Goal: Feedback & Contribution: Contribute content

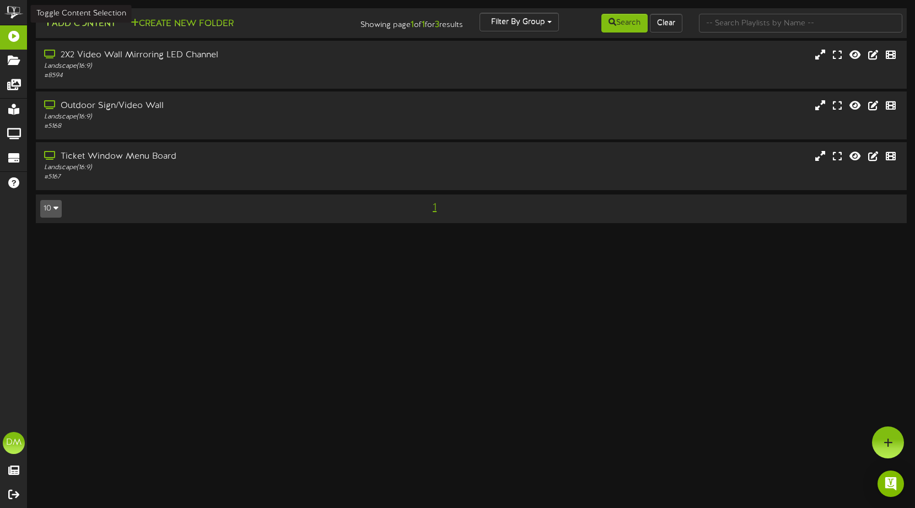
click at [84, 26] on button "Add Content" at bounding box center [79, 24] width 79 height 14
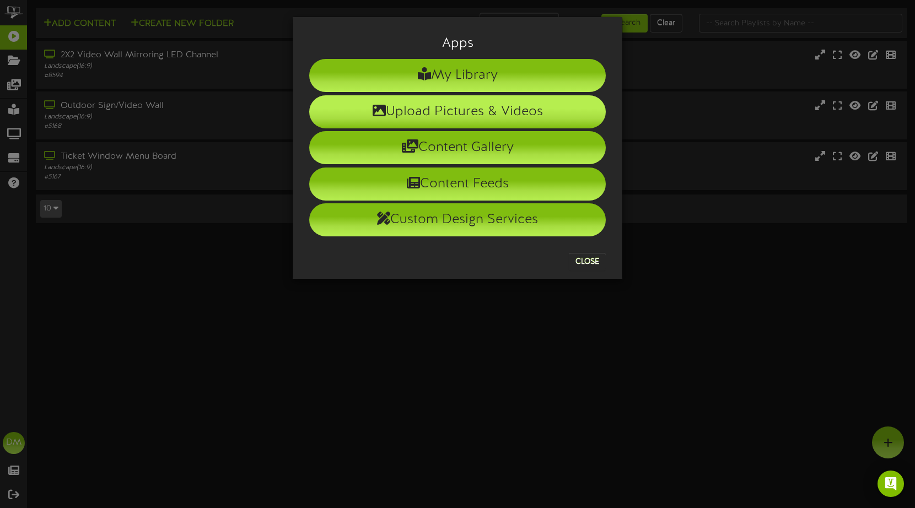
click at [449, 118] on li "Upload Pictures & Videos" at bounding box center [457, 111] width 297 height 33
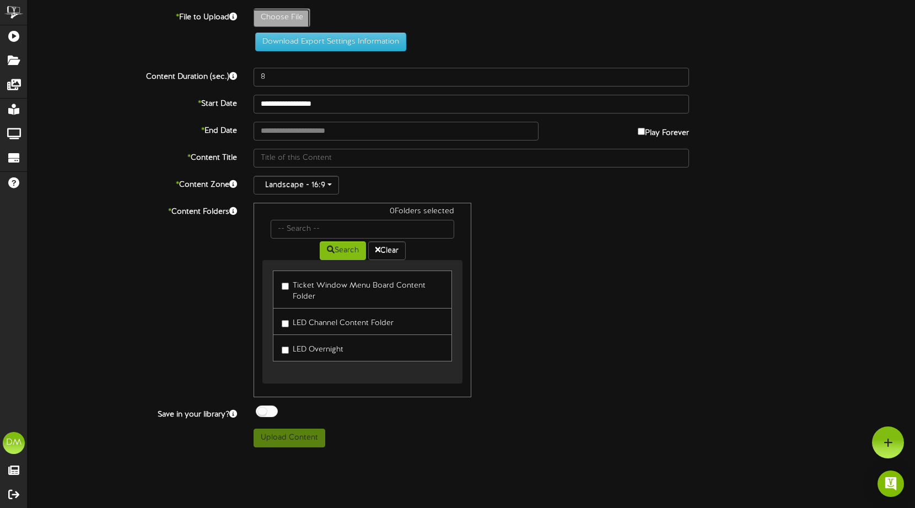
type input "**********"
type input "W-Billboard-MichelleWolf_SLC-052026"
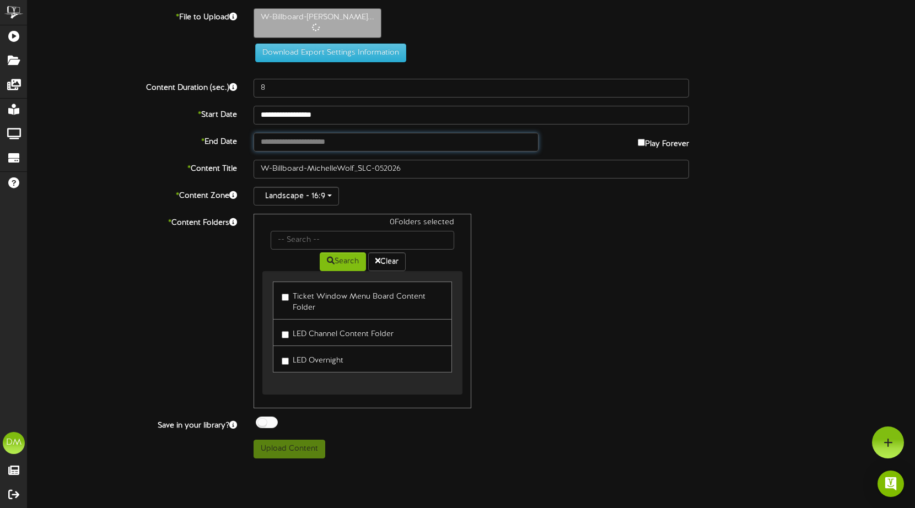
click at [329, 150] on input "text" at bounding box center [396, 142] width 285 height 19
type input "**********"
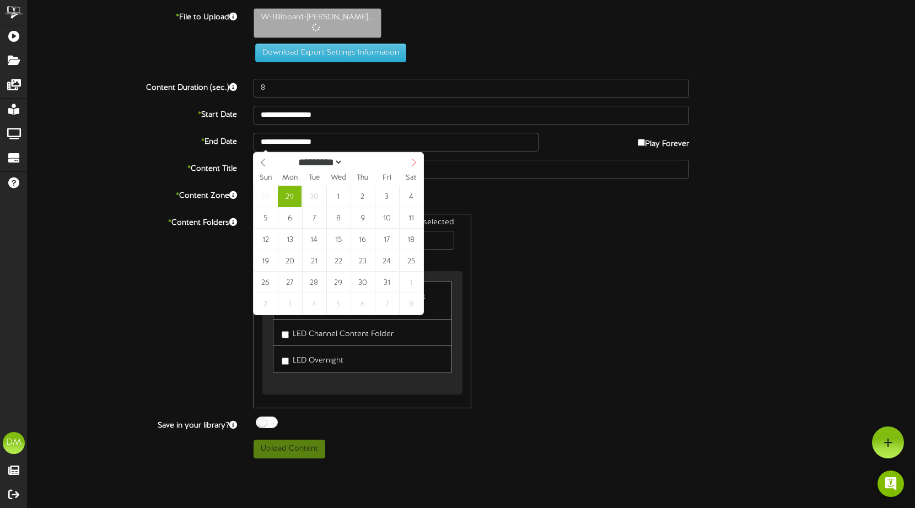
click at [407, 157] on span at bounding box center [414, 162] width 19 height 19
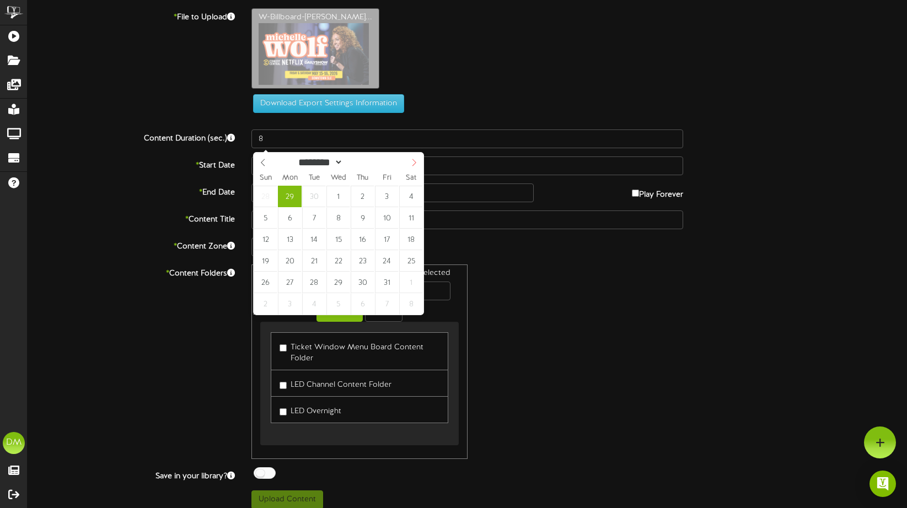
click at [414, 165] on icon at bounding box center [414, 163] width 8 height 8
select select "**"
click at [414, 165] on icon at bounding box center [414, 163] width 8 height 8
type input "****"
click at [414, 165] on icon at bounding box center [414, 163] width 8 height 8
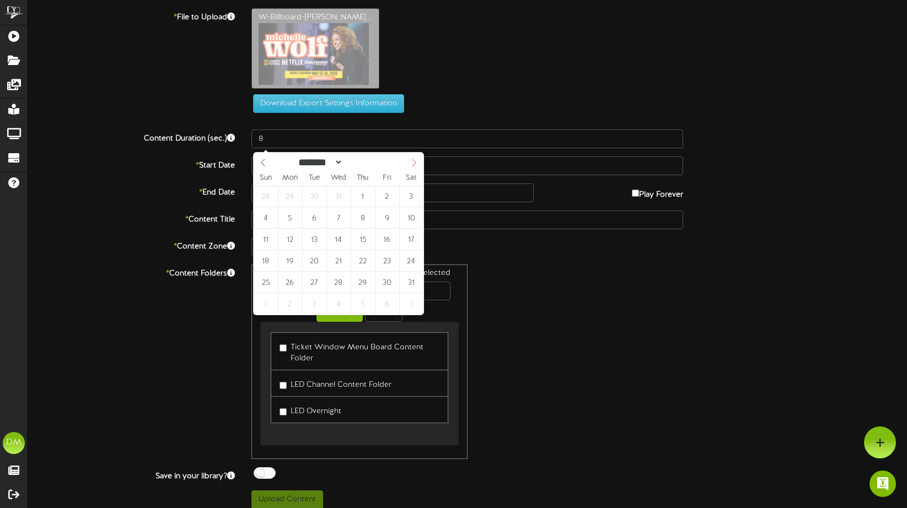
click at [414, 165] on icon at bounding box center [414, 162] width 4 height 7
click at [414, 164] on icon at bounding box center [414, 162] width 4 height 7
select select "*"
click at [414, 164] on icon at bounding box center [414, 162] width 4 height 7
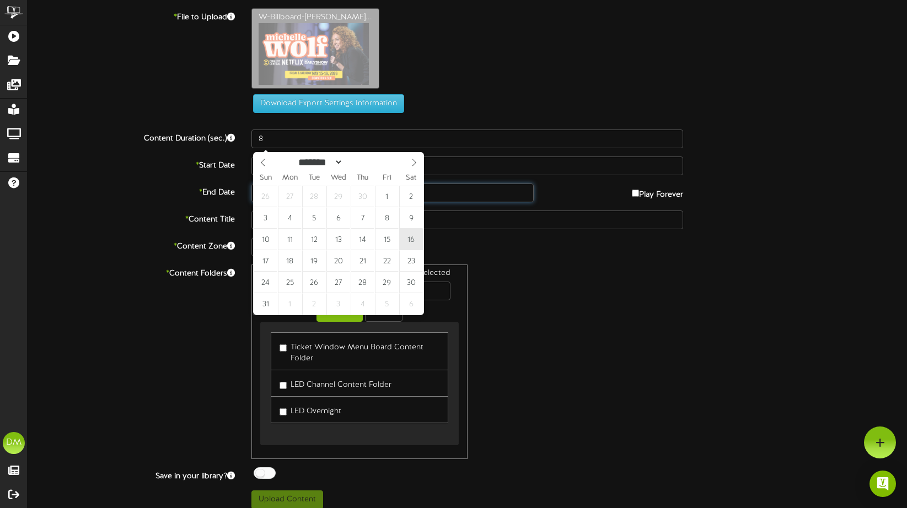
type input "**********"
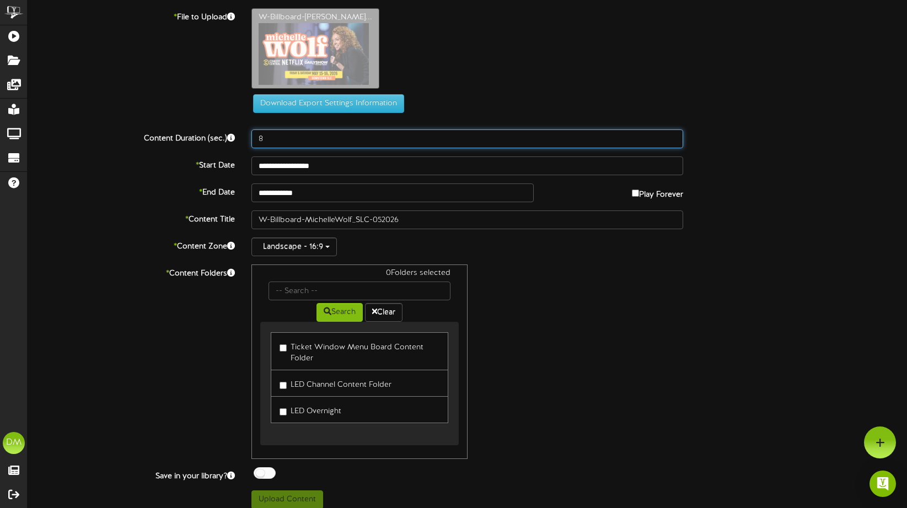
drag, startPoint x: 261, startPoint y: 143, endPoint x: 250, endPoint y: 137, distance: 12.6
click at [250, 137] on div "8" at bounding box center [467, 139] width 448 height 19
type input "5"
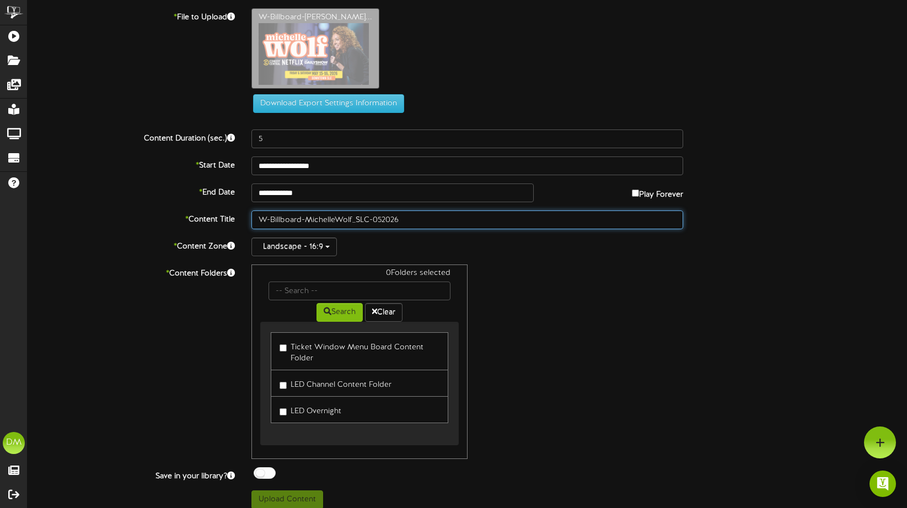
drag, startPoint x: 307, startPoint y: 216, endPoint x: 189, endPoint y: 200, distance: 119.7
click at [189, 200] on div "**********" at bounding box center [467, 258] width 879 height 501
click at [290, 221] on input "MichelleWolf_SLC-052026" at bounding box center [467, 220] width 432 height 19
drag, startPoint x: 310, startPoint y: 220, endPoint x: 330, endPoint y: 220, distance: 19.8
click at [330, 220] on input "Michelle Wolf_SLC-052026" at bounding box center [467, 220] width 432 height 19
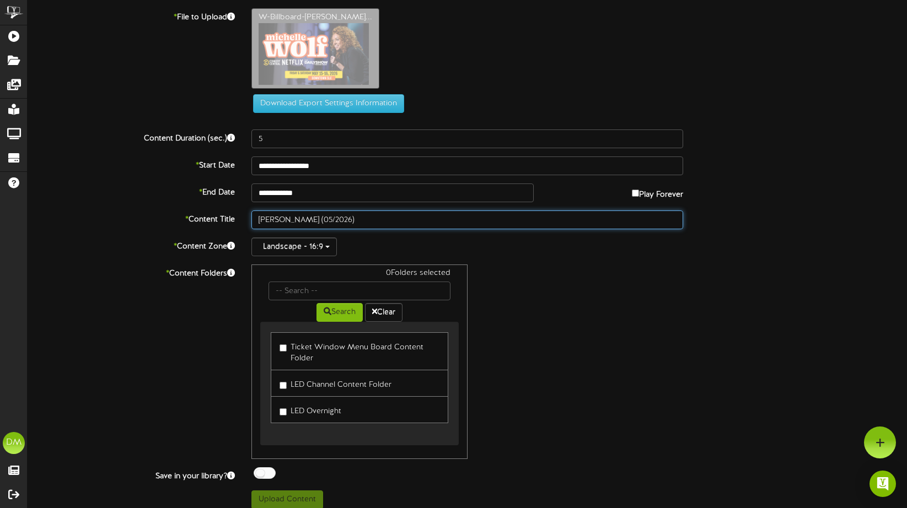
type input "[PERSON_NAME] (05/2026)"
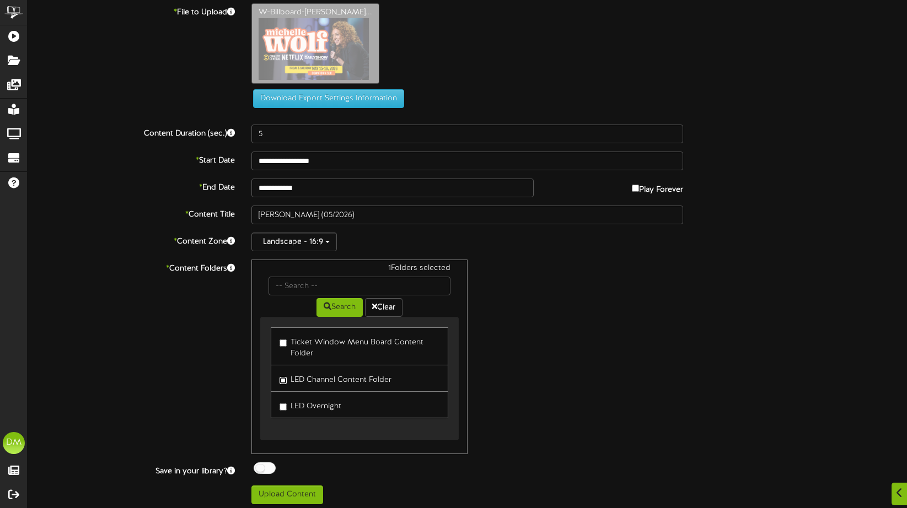
scroll to position [9, 0]
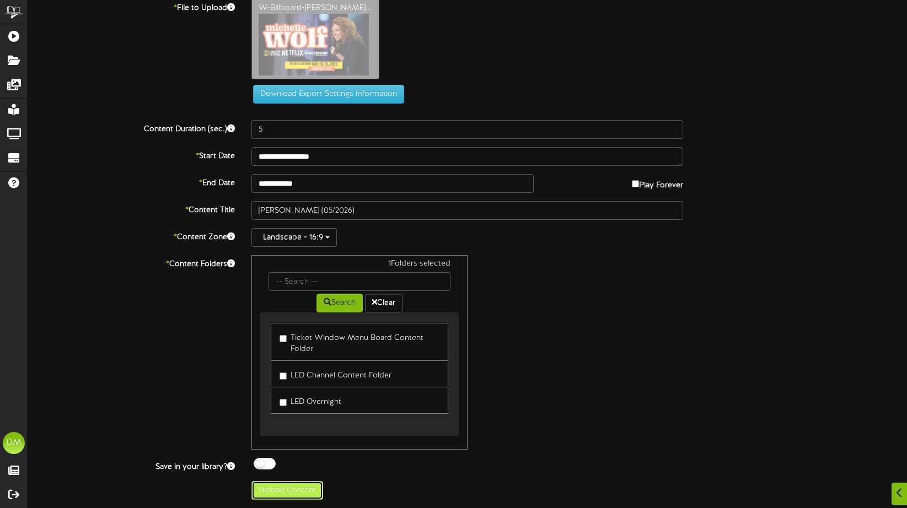
click at [273, 484] on button "Upload Content" at bounding box center [287, 490] width 72 height 19
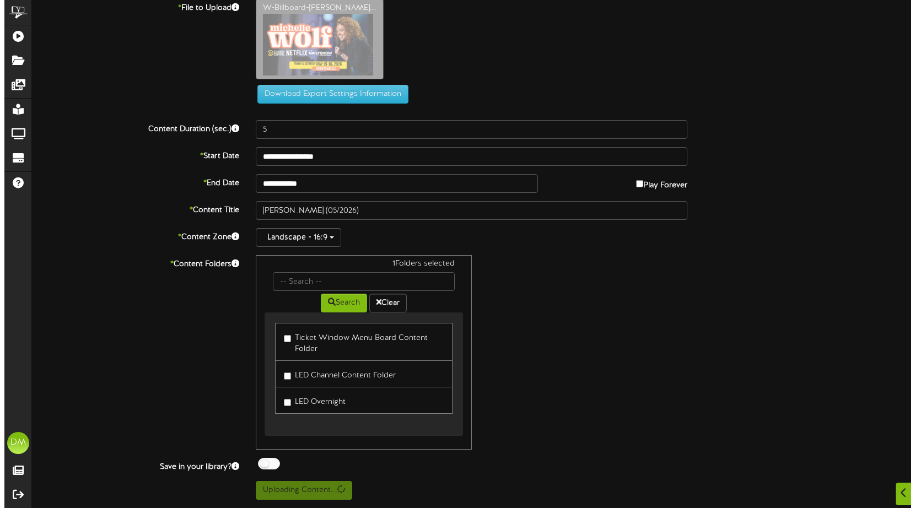
scroll to position [0, 0]
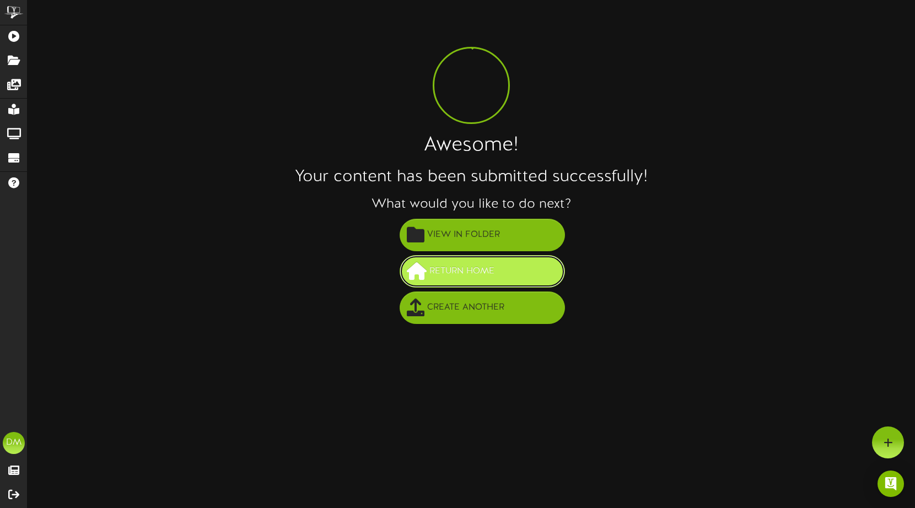
click at [460, 272] on span "Return Home" at bounding box center [462, 271] width 71 height 18
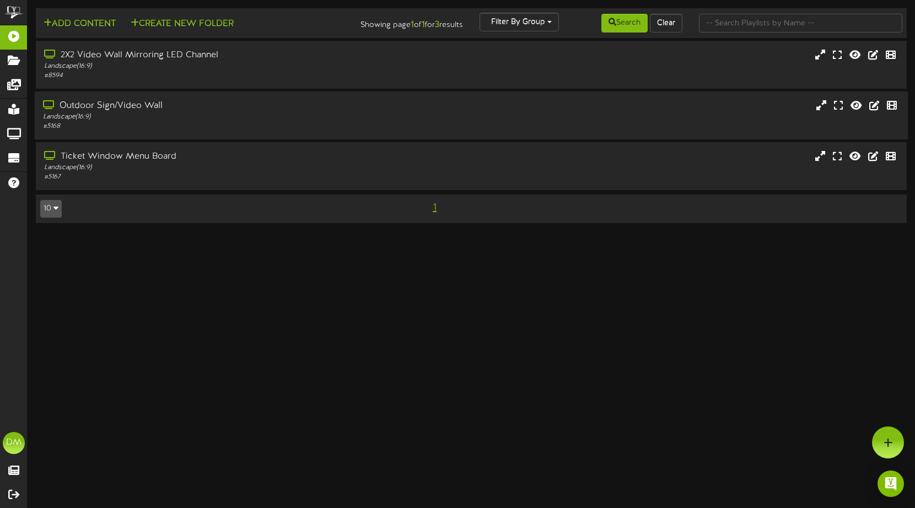
click at [265, 126] on div "# 5168" at bounding box center [216, 126] width 347 height 9
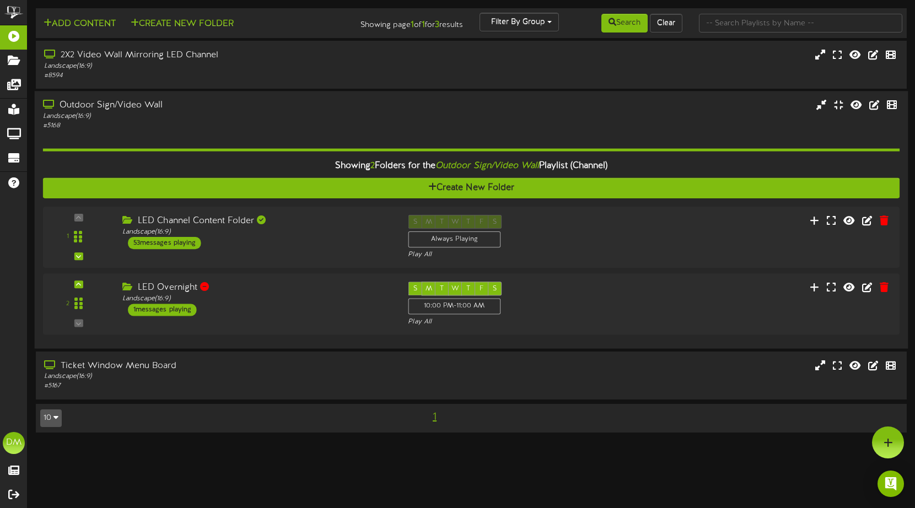
click at [309, 204] on div "Showing 2 Folders for the Outdoor Sign/Video Wall Playlist (Channel) Create New…" at bounding box center [471, 236] width 857 height 210
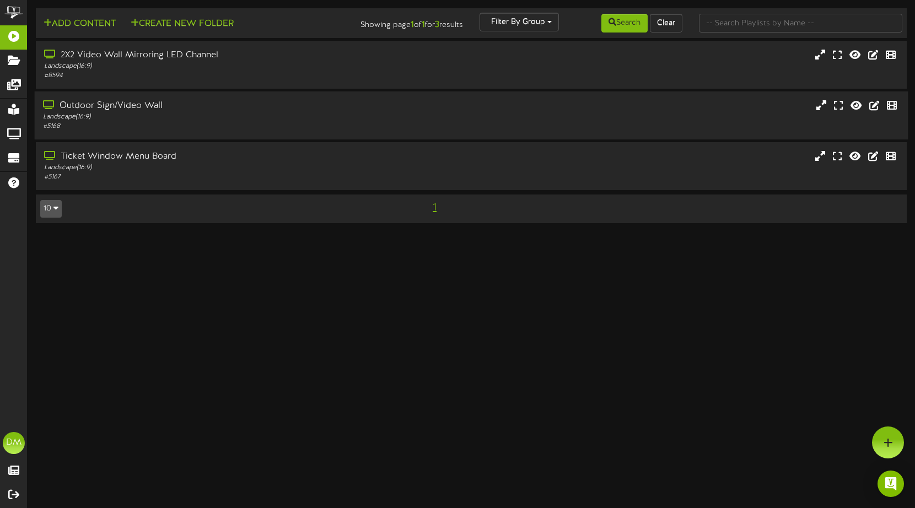
click at [240, 106] on div "Outdoor Sign/Video Wall" at bounding box center [216, 106] width 347 height 13
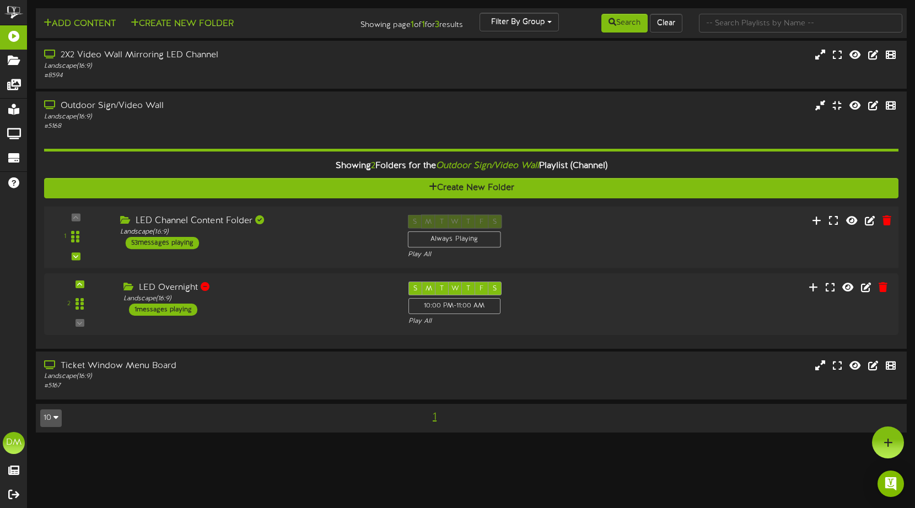
click at [307, 230] on div "Landscape ( 16:9 )" at bounding box center [255, 232] width 271 height 9
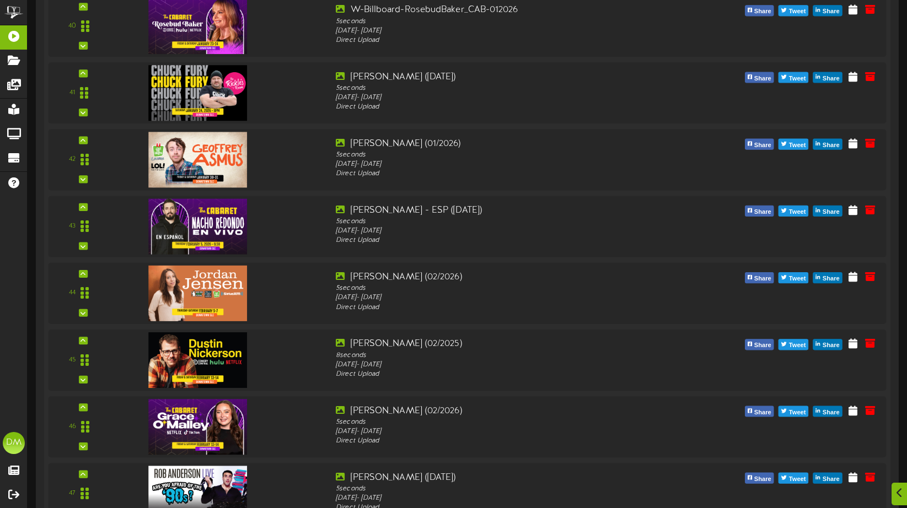
scroll to position [3510, 0]
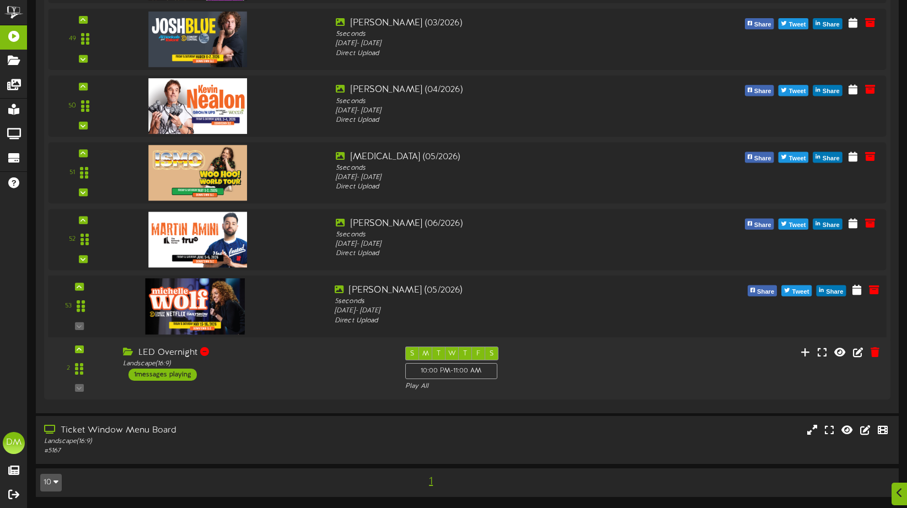
click at [81, 287] on div "53" at bounding box center [467, 307] width 846 height 62
click at [79, 289] on icon at bounding box center [79, 287] width 5 height 6
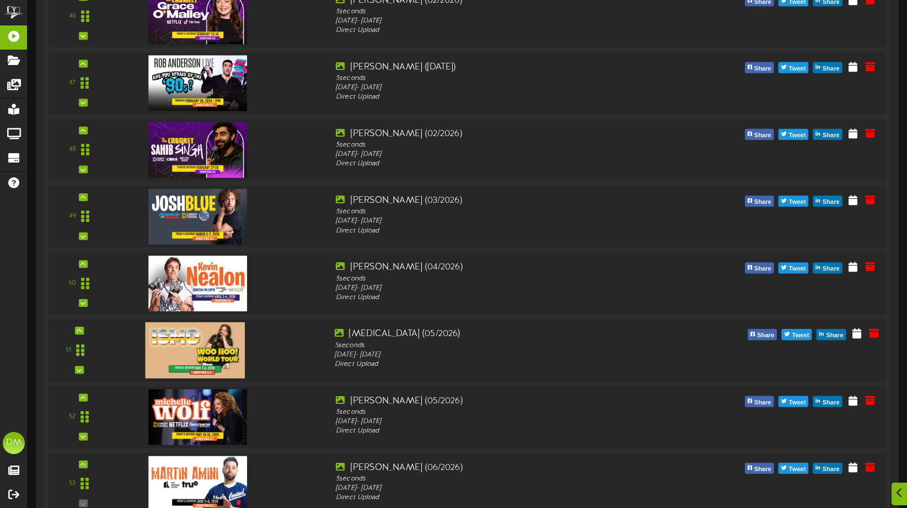
scroll to position [3478, 0]
